Goal: Information Seeking & Learning: Learn about a topic

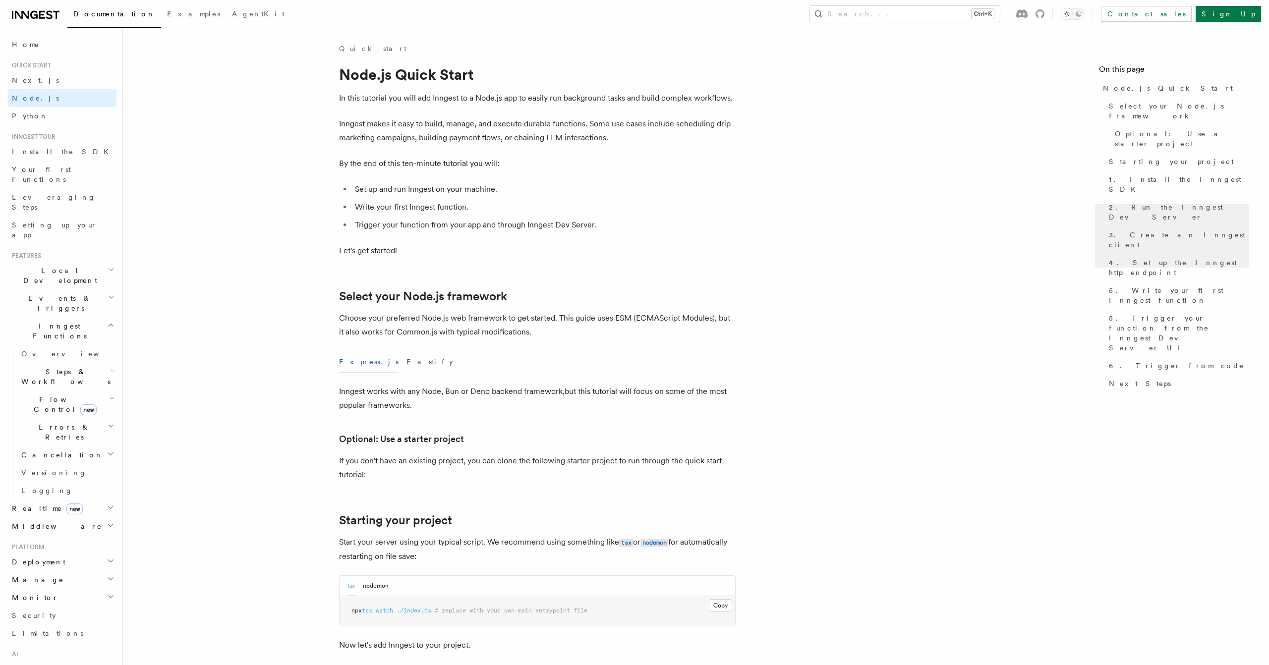
scroll to position [1832, 0]
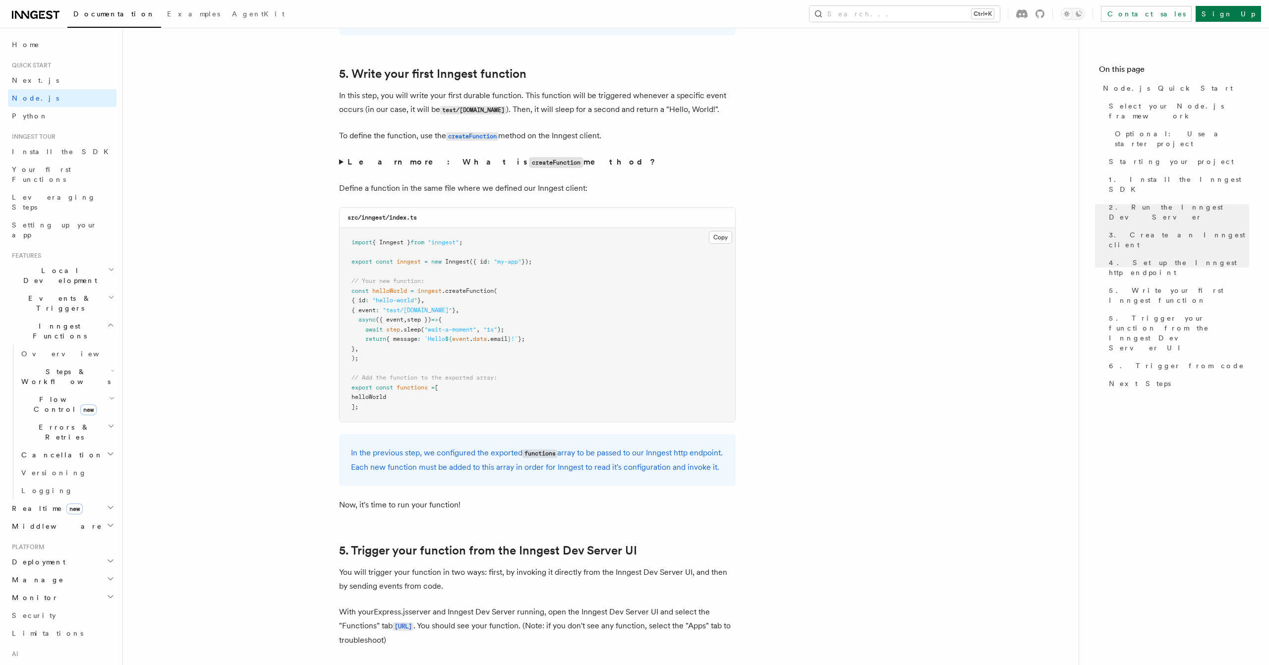
click at [529, 168] on code "createFunction" at bounding box center [556, 162] width 55 height 11
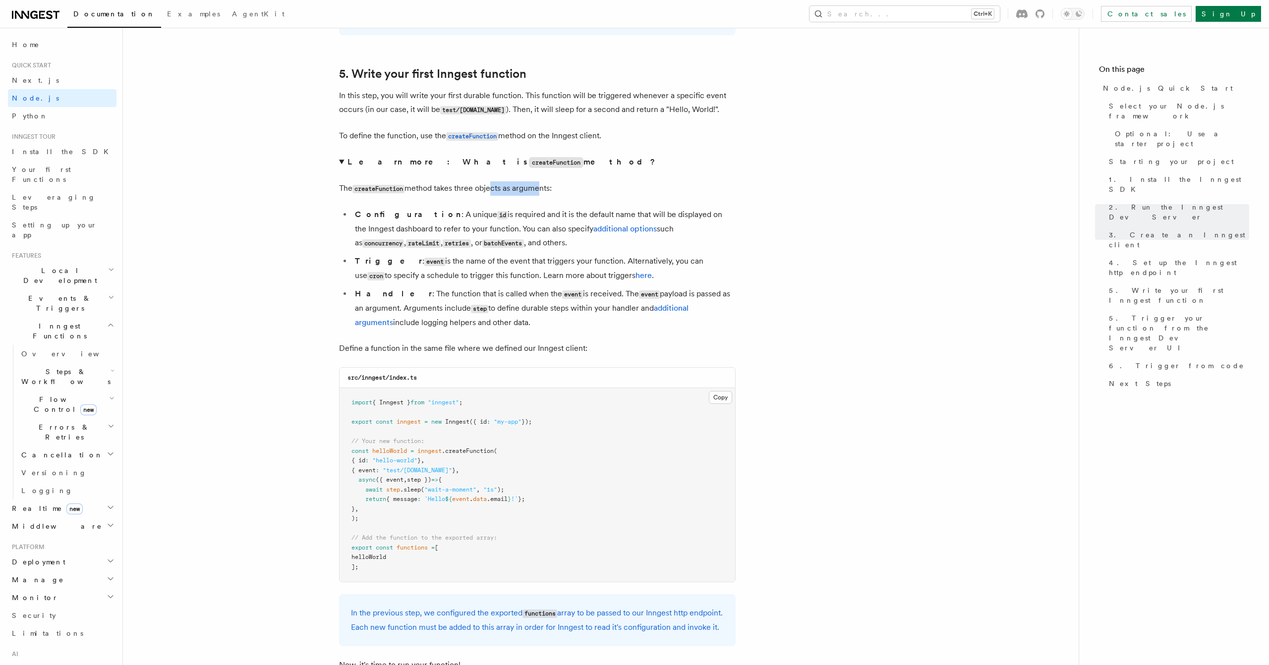
drag, startPoint x: 494, startPoint y: 198, endPoint x: 602, endPoint y: 193, distance: 108.6
click at [584, 193] on p "The createFunction method takes three objects as arguments:" at bounding box center [537, 188] width 396 height 14
click at [603, 193] on p "The createFunction method takes three objects as arguments:" at bounding box center [537, 188] width 396 height 14
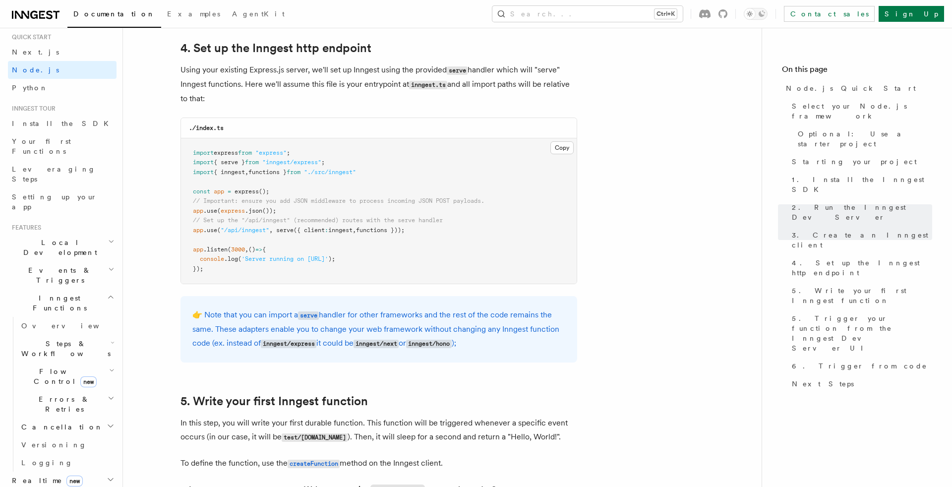
scroll to position [0, 0]
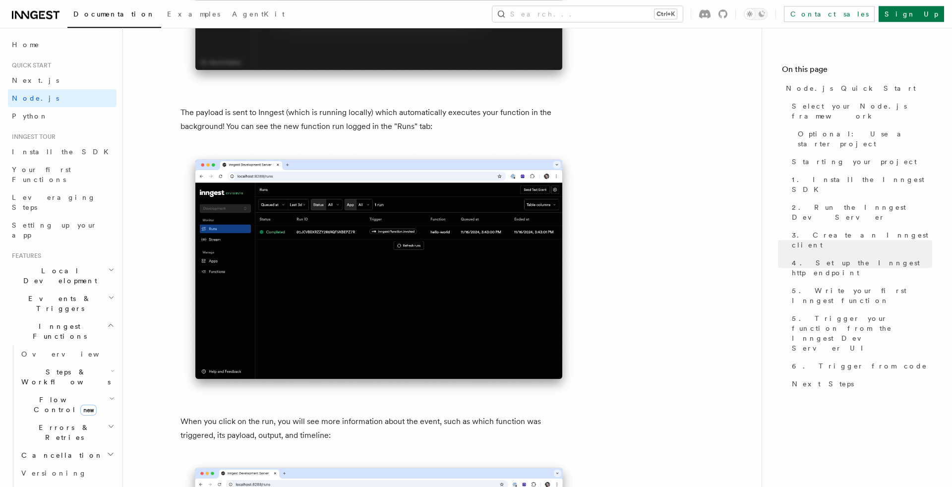
scroll to position [3631, 0]
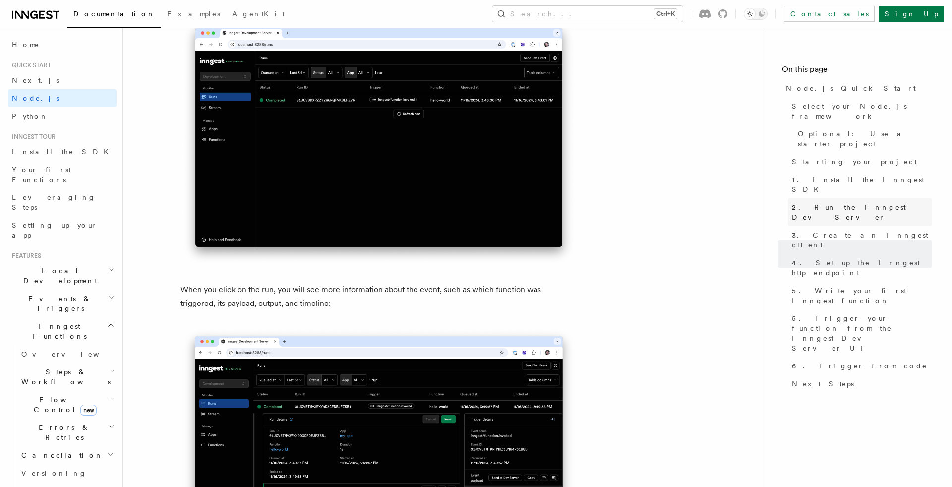
click at [842, 198] on link "2. Run the Inngest Dev Server" at bounding box center [860, 212] width 144 height 28
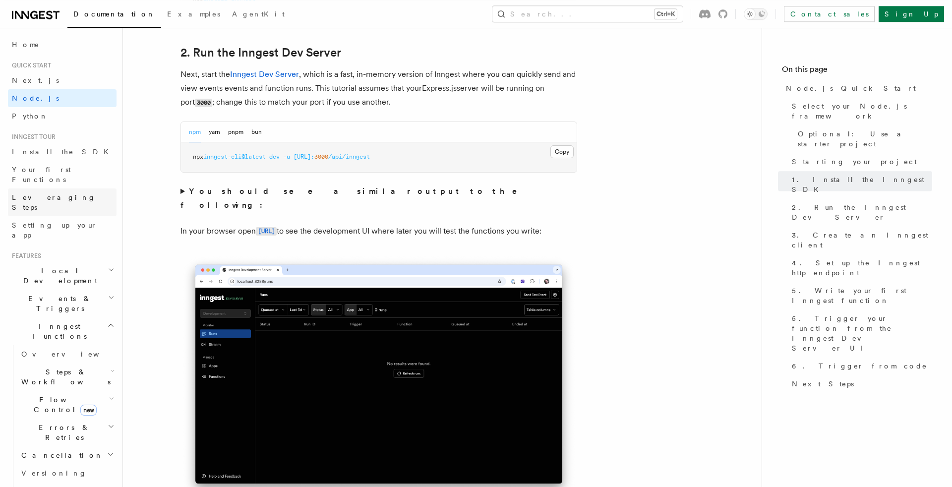
scroll to position [767, 0]
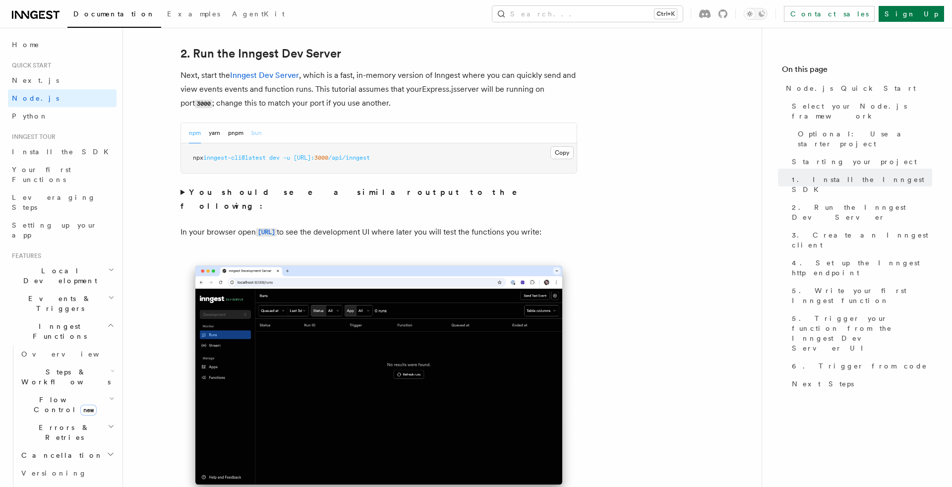
click at [258, 133] on button "bun" at bounding box center [256, 133] width 10 height 20
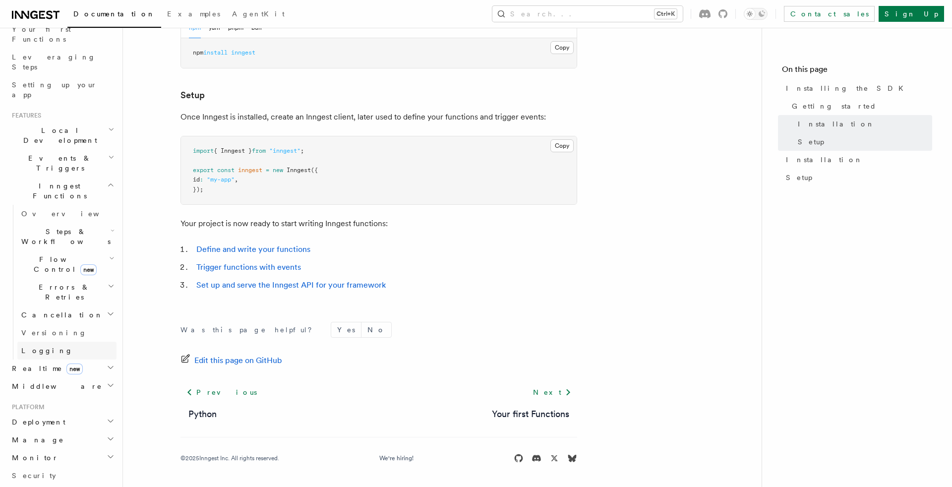
scroll to position [169, 0]
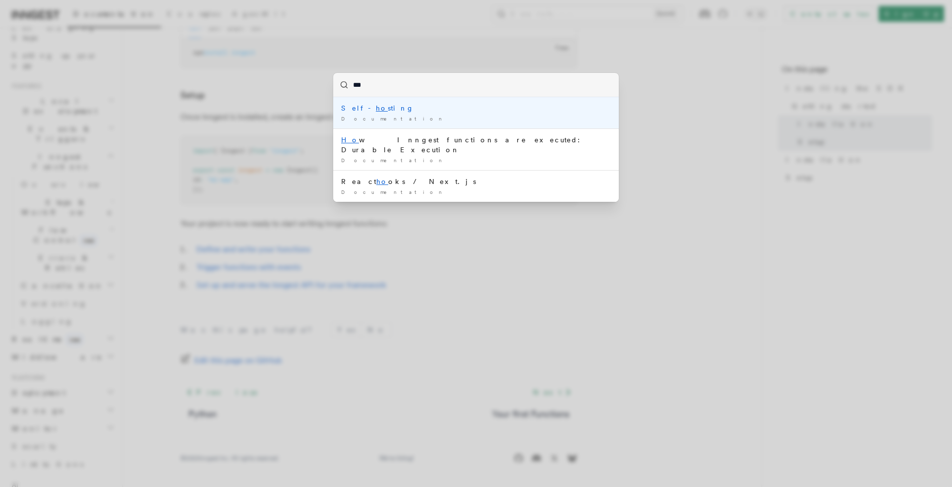
type input "****"
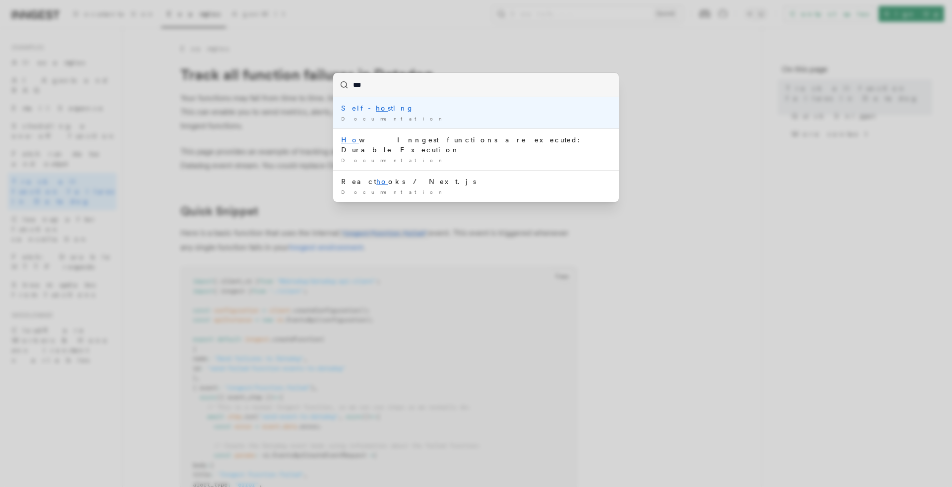
type input "****"
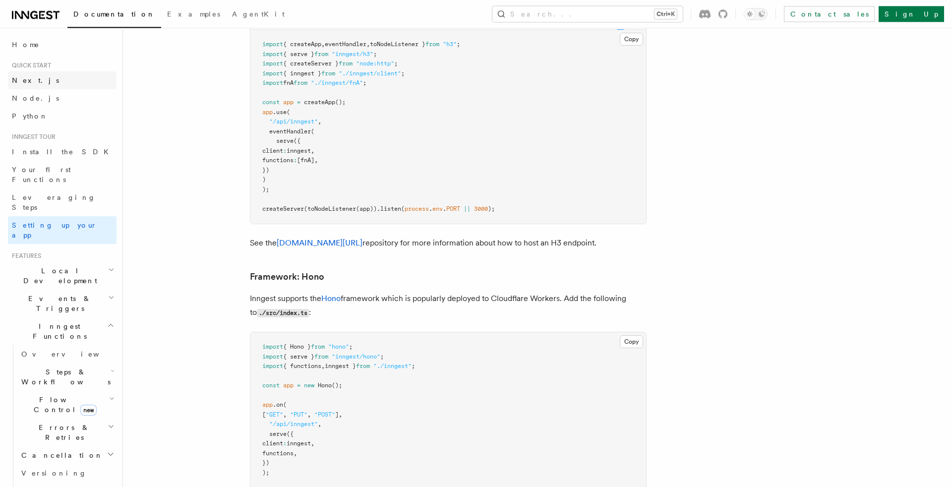
scroll to position [4581, 0]
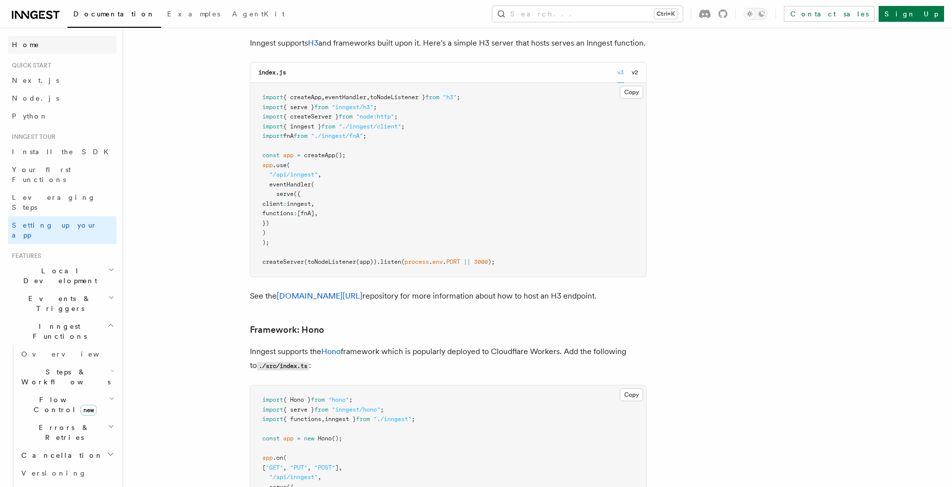
click at [66, 44] on link "Home" at bounding box center [62, 45] width 109 height 18
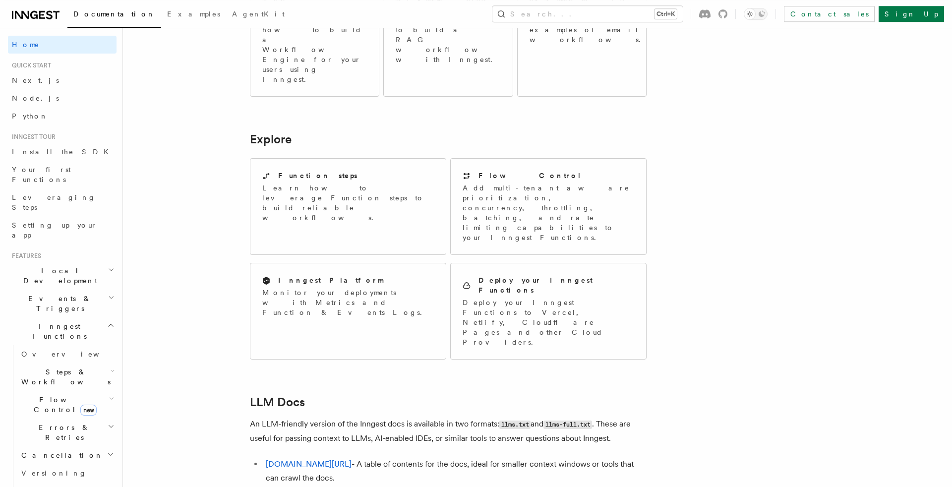
scroll to position [780, 0]
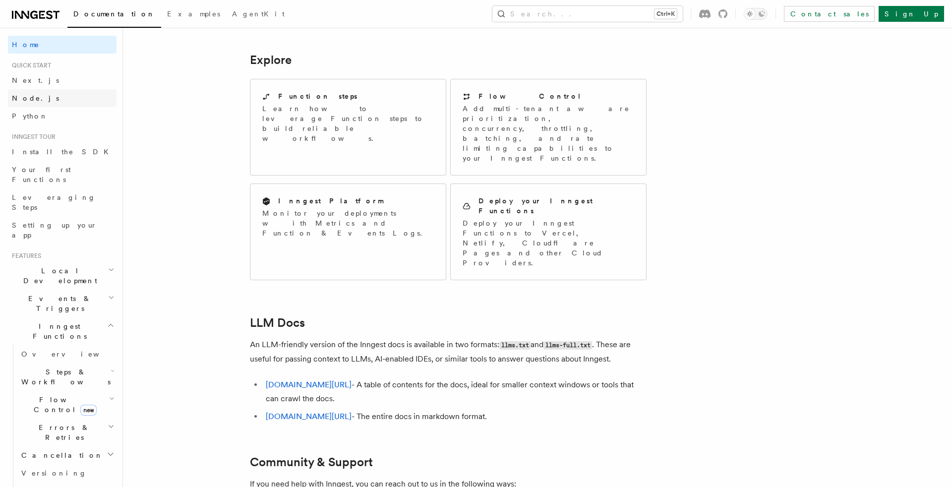
click at [22, 101] on span "Node.js" at bounding box center [35, 98] width 47 height 8
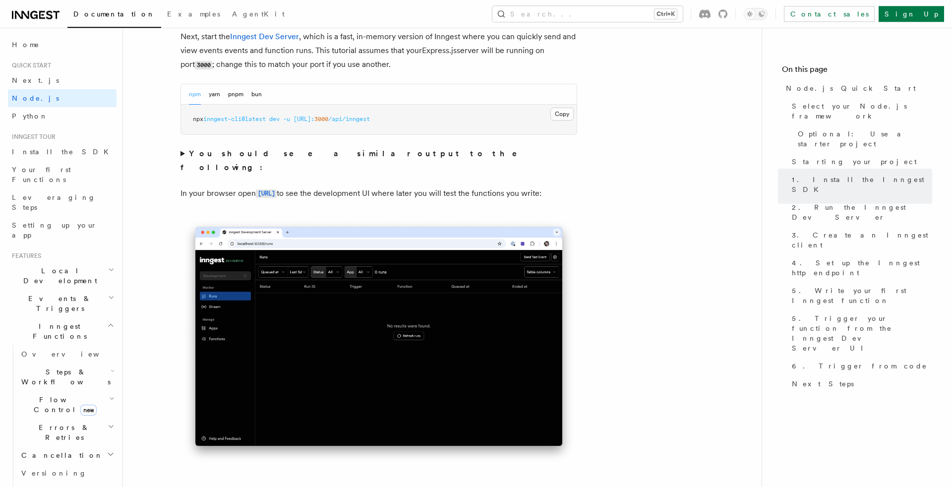
scroll to position [785, 0]
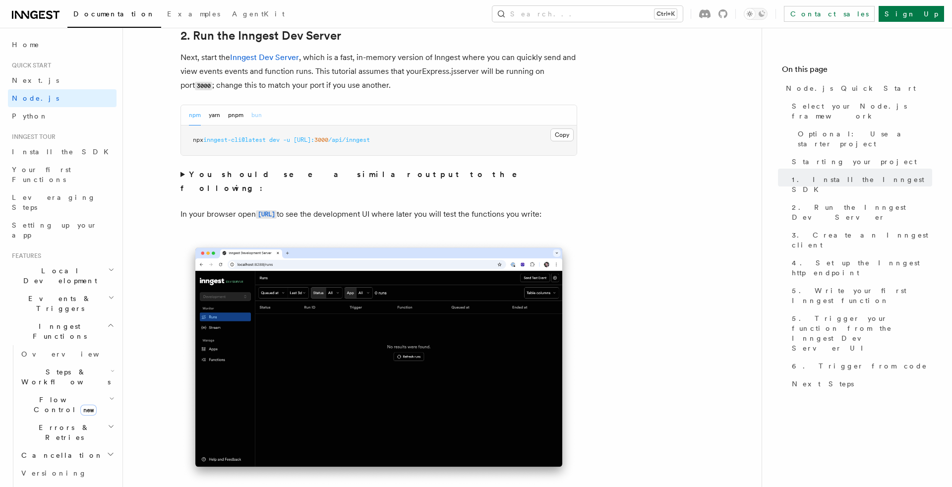
click at [261, 122] on button "bun" at bounding box center [256, 115] width 10 height 20
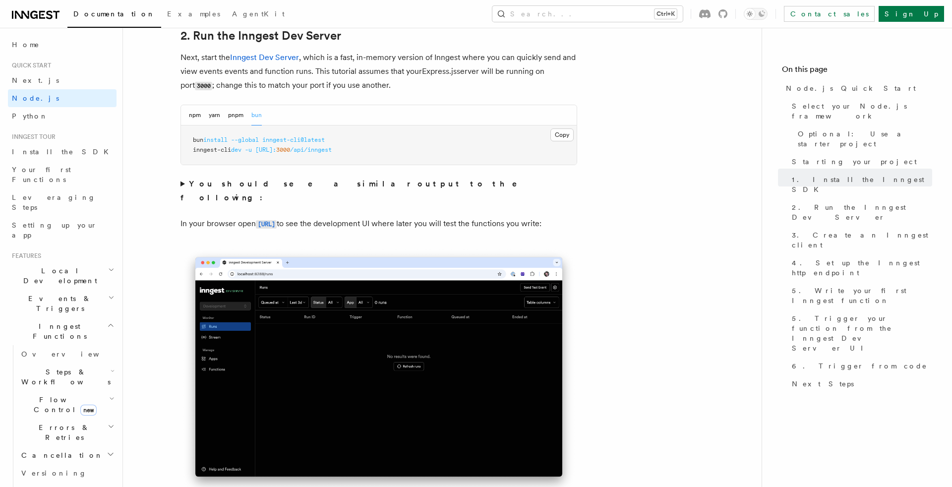
click at [248, 141] on span "--global" at bounding box center [245, 139] width 28 height 7
copy span "bun install --global inngest-cli@latest"
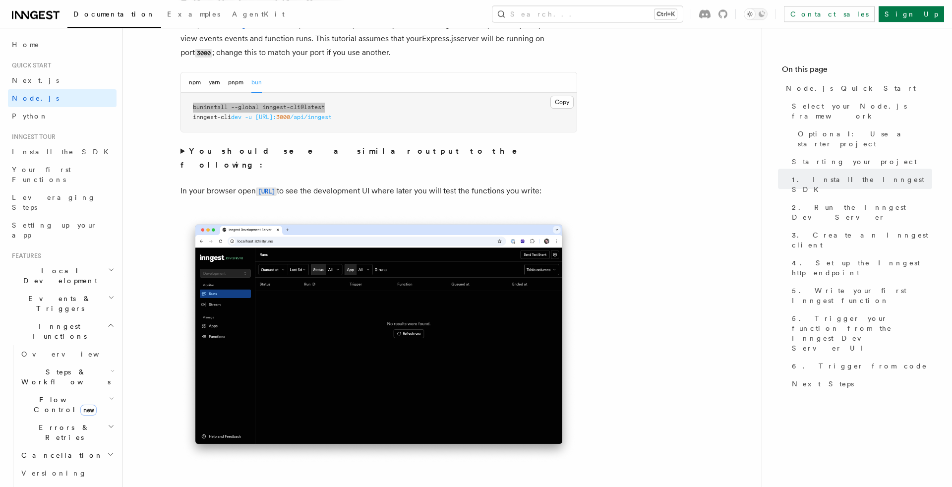
scroll to position [850, 0]
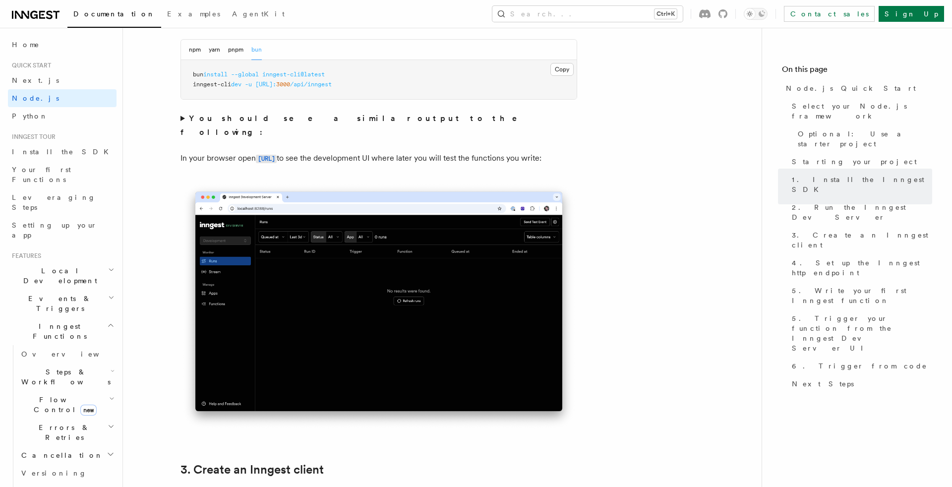
drag, startPoint x: 653, startPoint y: 258, endPoint x: 640, endPoint y: 263, distance: 14.3
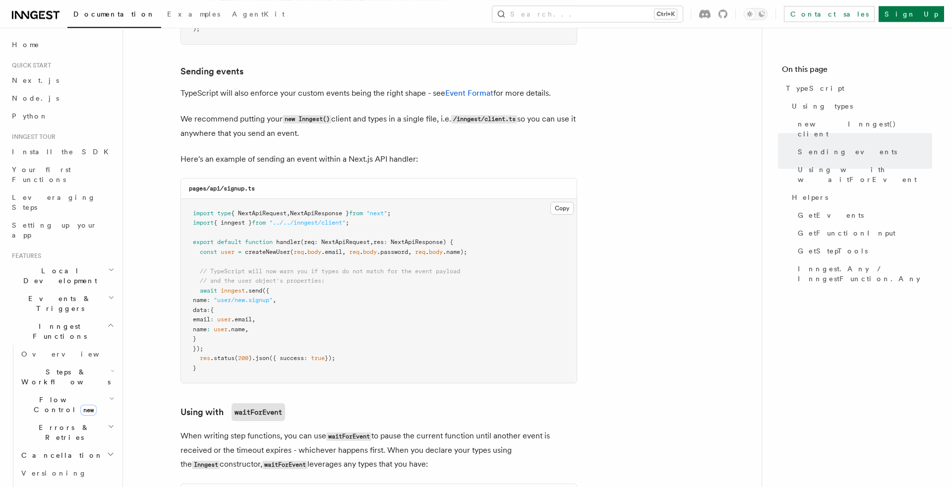
scroll to position [589, 0]
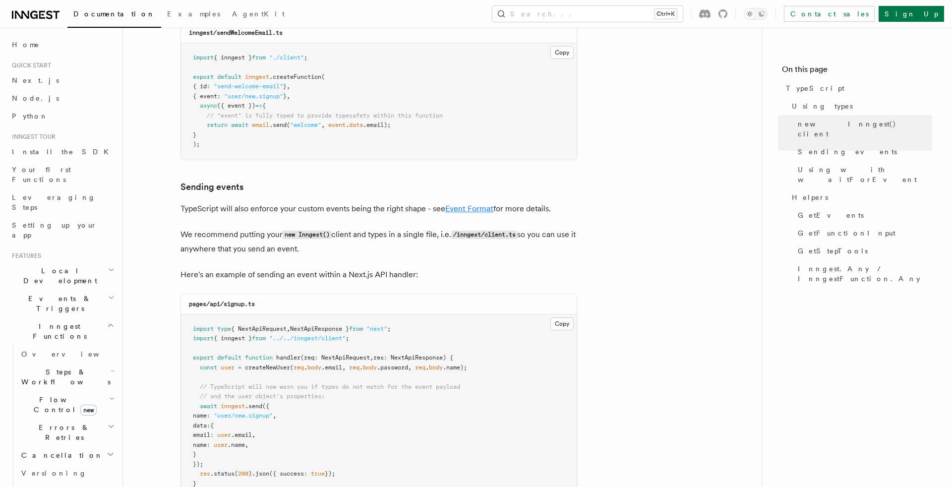
click at [456, 210] on link "Event Format" at bounding box center [469, 208] width 48 height 9
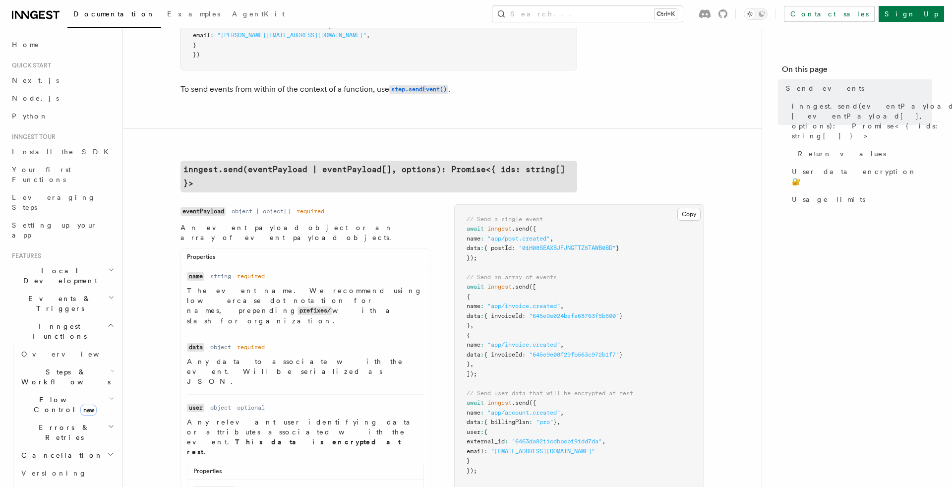
scroll to position [196, 0]
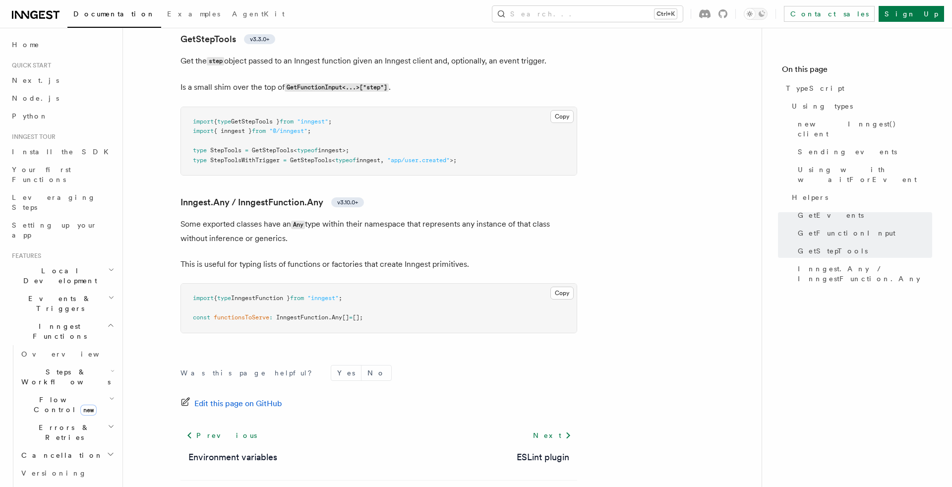
scroll to position [2348, 0]
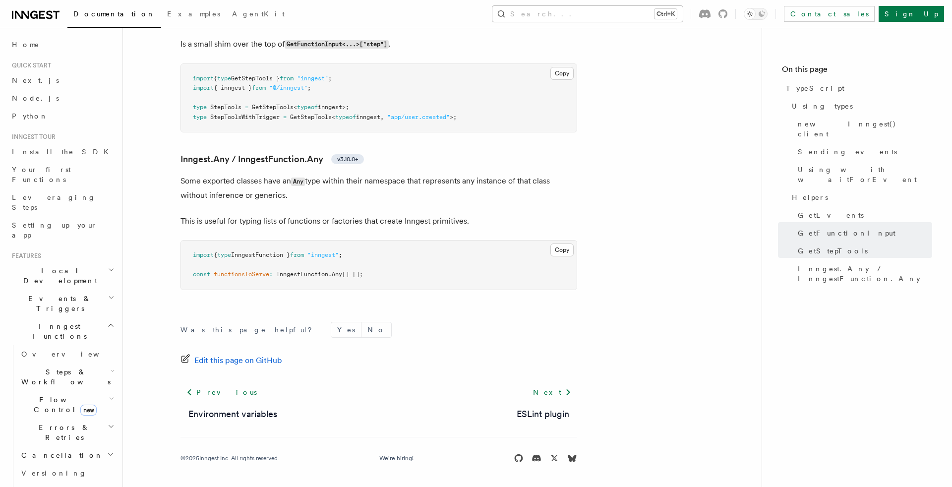
click at [599, 18] on button "Search... Ctrl+K" at bounding box center [587, 14] width 190 height 16
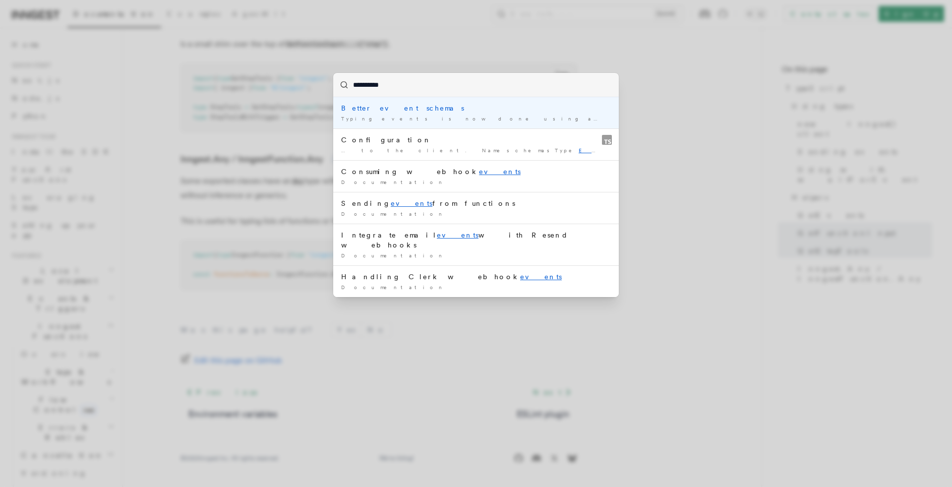
type input "**********"
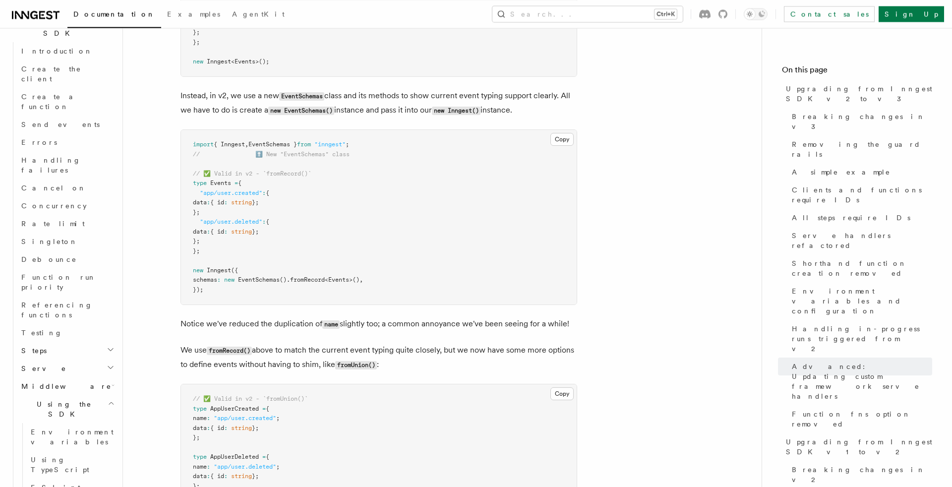
scroll to position [699, 0]
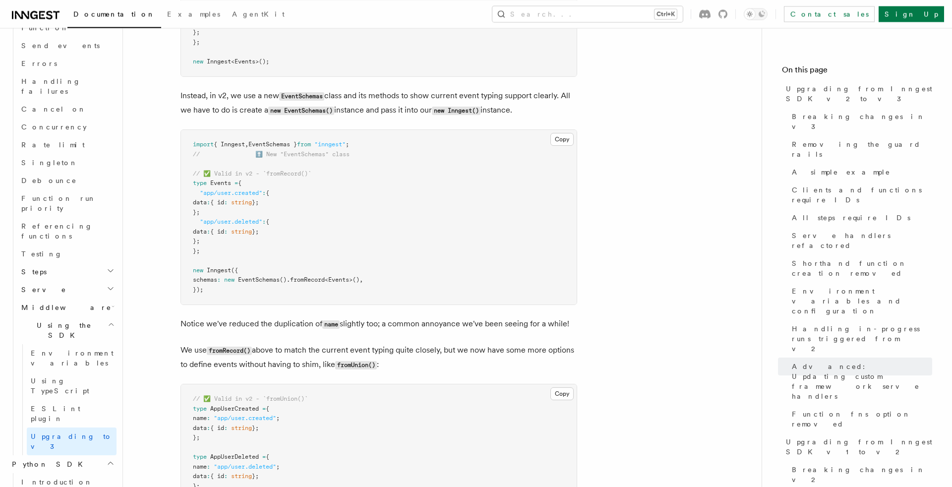
scroll to position [812, 0]
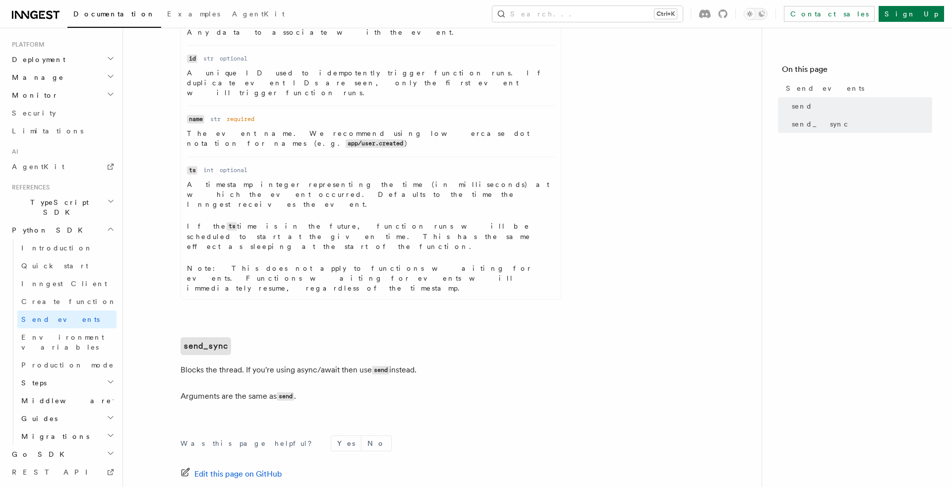
scroll to position [600, 0]
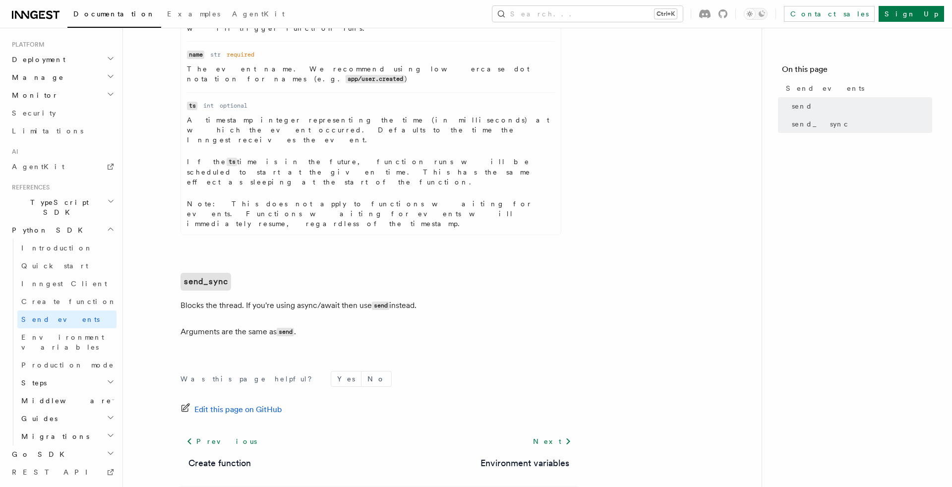
click at [102, 374] on h2 "Steps" at bounding box center [66, 383] width 99 height 18
click at [88, 409] on h2 "Guides" at bounding box center [66, 418] width 99 height 18
